Goal: Answer question/provide support: Ask a question

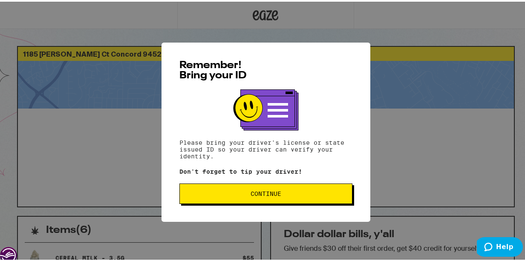
click at [223, 202] on button "Continue" at bounding box center [265, 192] width 173 height 20
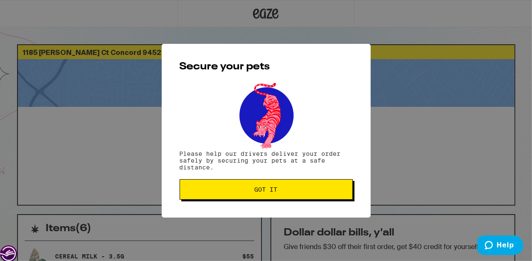
click at [223, 196] on button "Got it" at bounding box center [265, 189] width 173 height 20
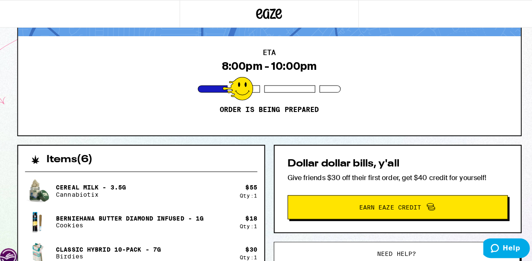
scroll to position [85, 0]
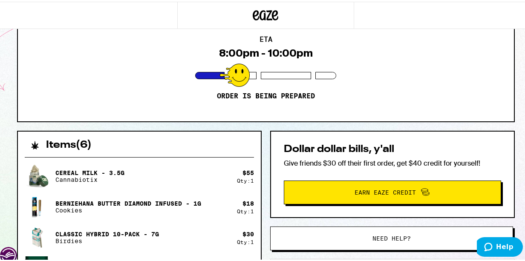
click at [364, 241] on button "Need help?" at bounding box center [391, 237] width 243 height 24
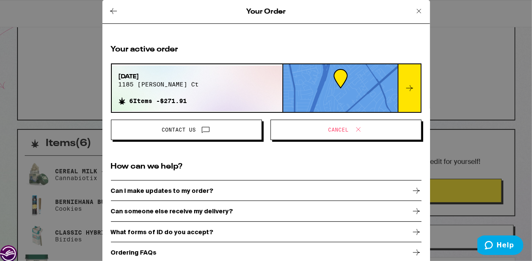
click at [193, 189] on p "Can I make updates to my order?" at bounding box center [162, 191] width 103 height 7
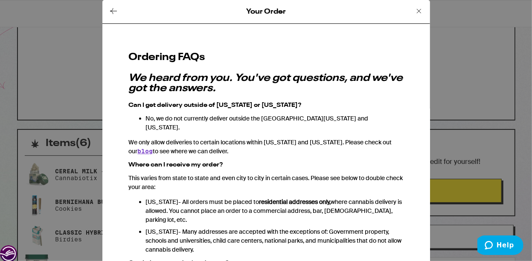
click at [414, 10] on icon at bounding box center [419, 11] width 10 height 10
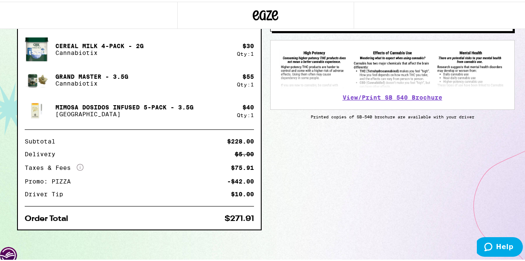
scroll to position [305, 0]
